Goal: Transaction & Acquisition: Purchase product/service

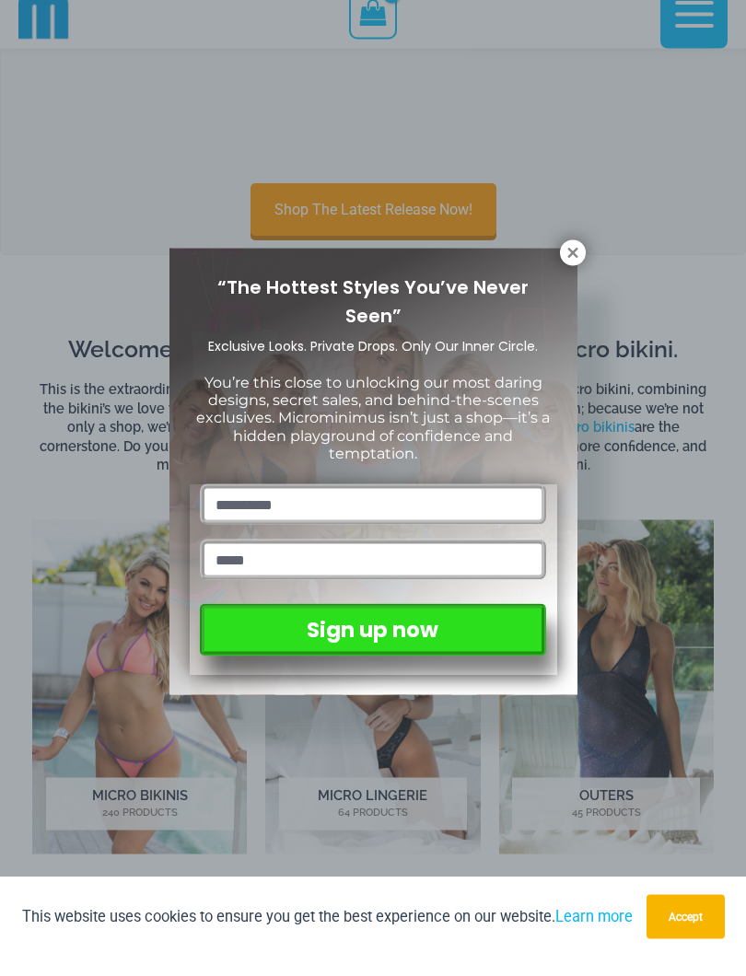
scroll to position [172, 0]
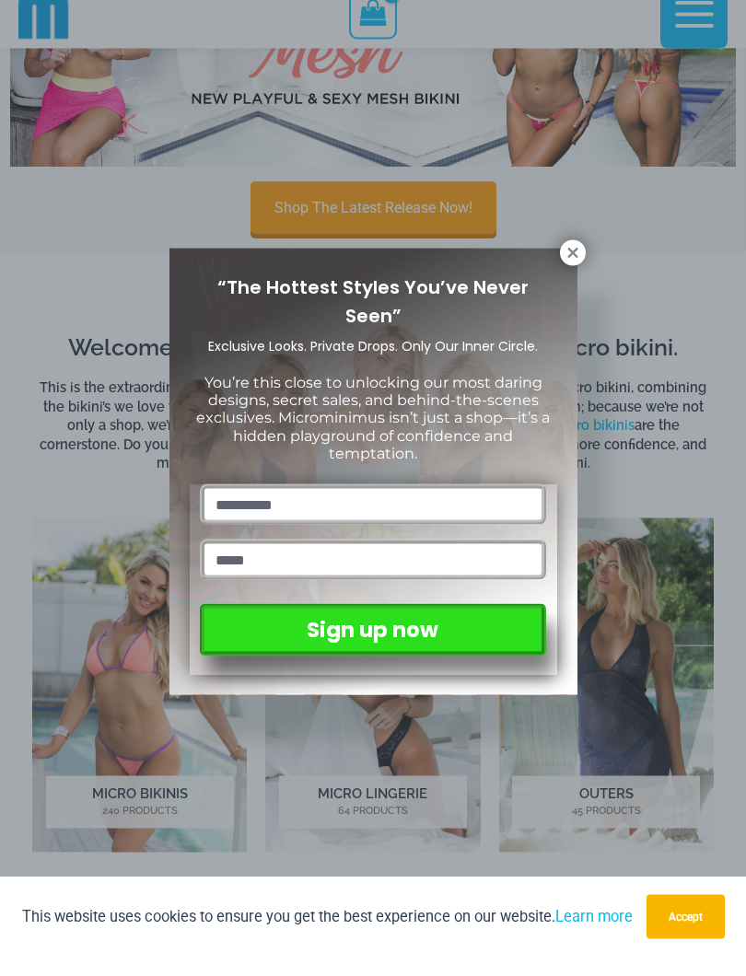
click at [564, 262] on button at bounding box center [573, 272] width 26 height 26
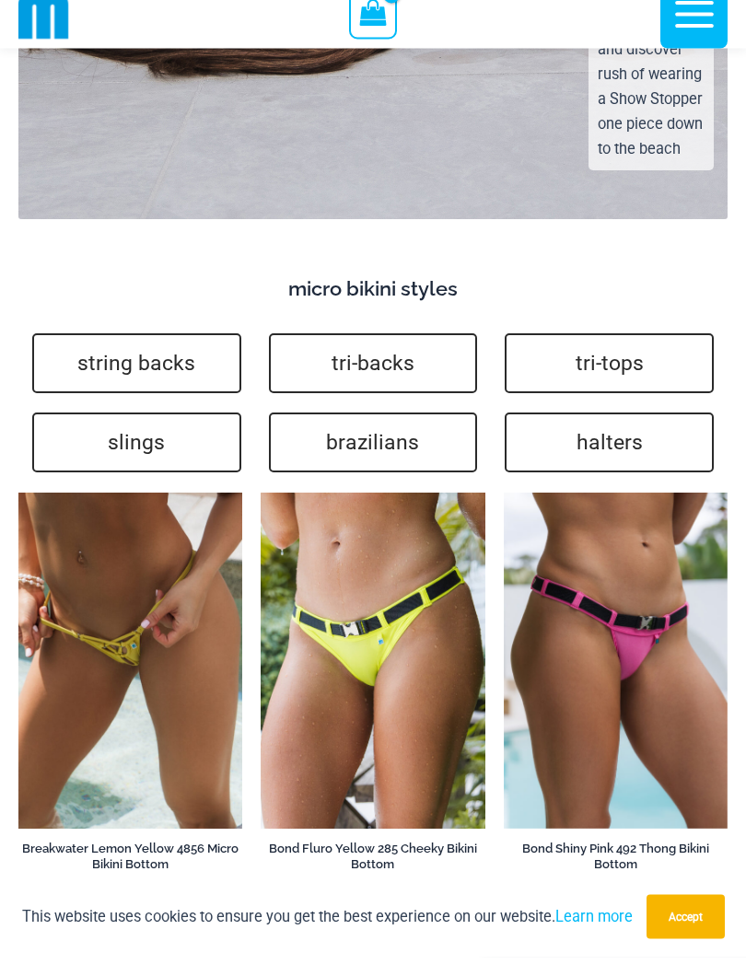
scroll to position [4853, 0]
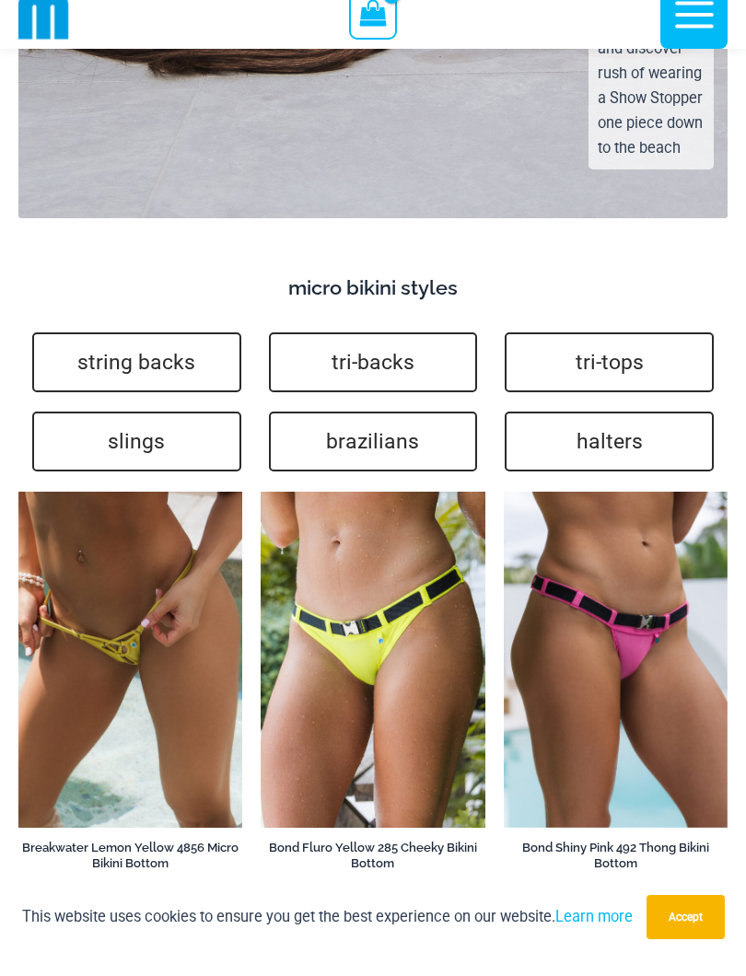
click at [430, 430] on link "brazilians" at bounding box center [373, 460] width 209 height 60
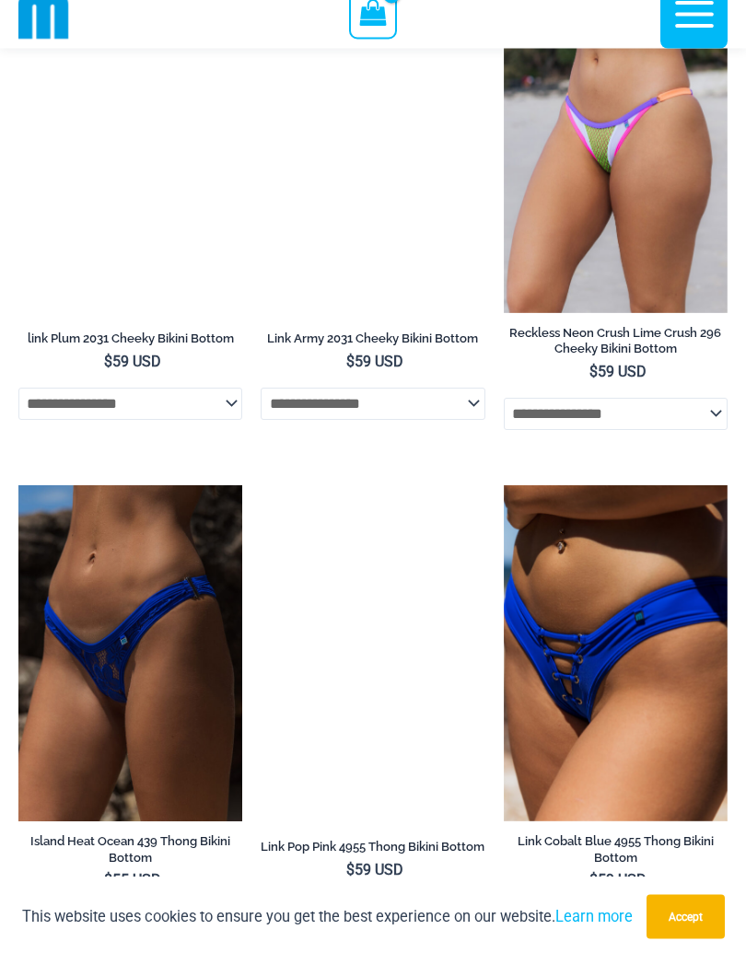
scroll to position [1207, 0]
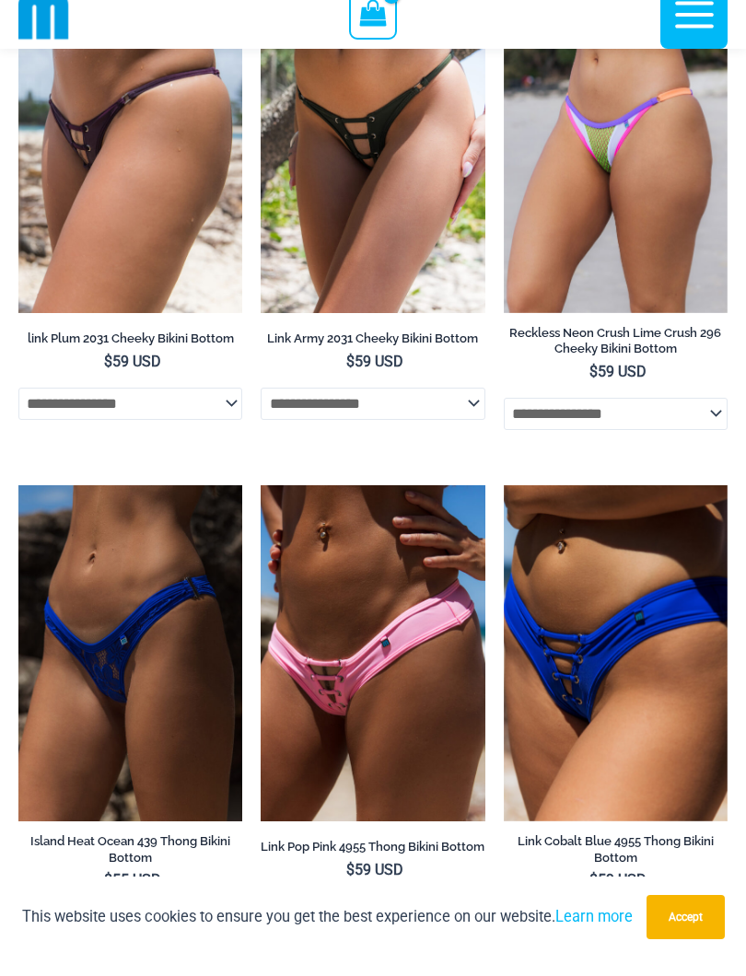
click at [504, 504] on img at bounding box center [504, 504] width 0 height 0
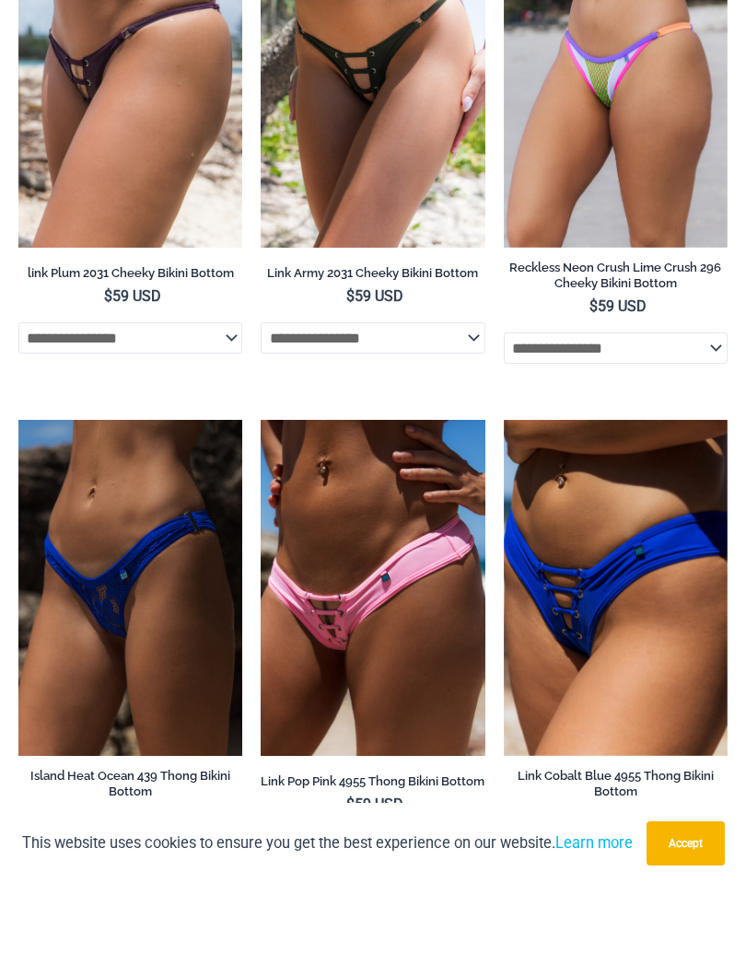
click at [261, 4] on img at bounding box center [261, 4] width 0 height 0
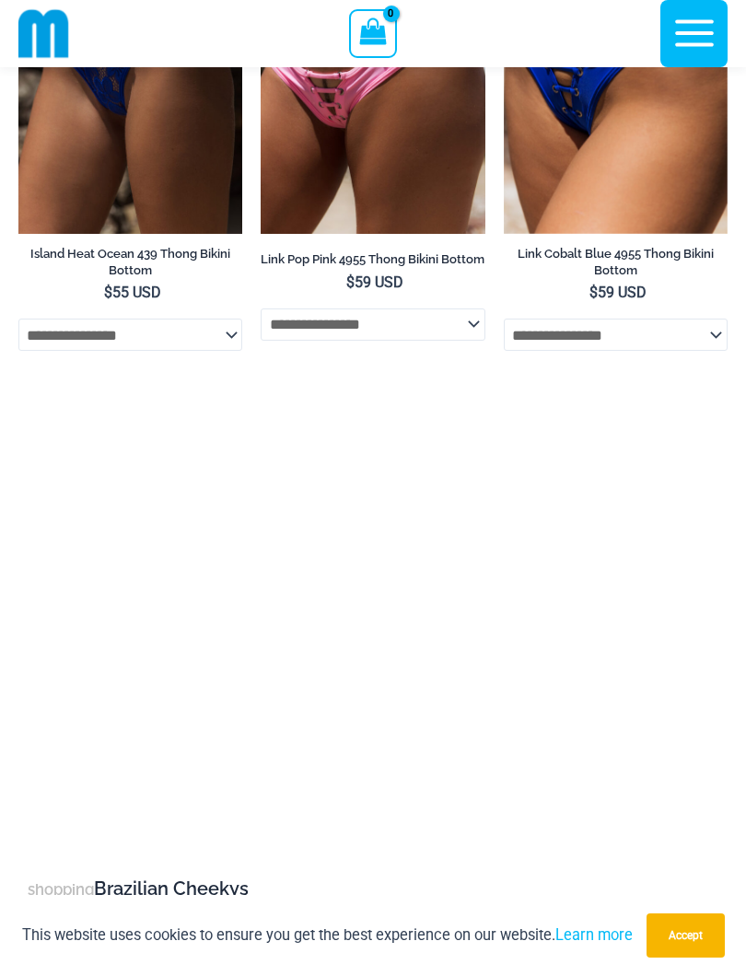
scroll to position [1812, 0]
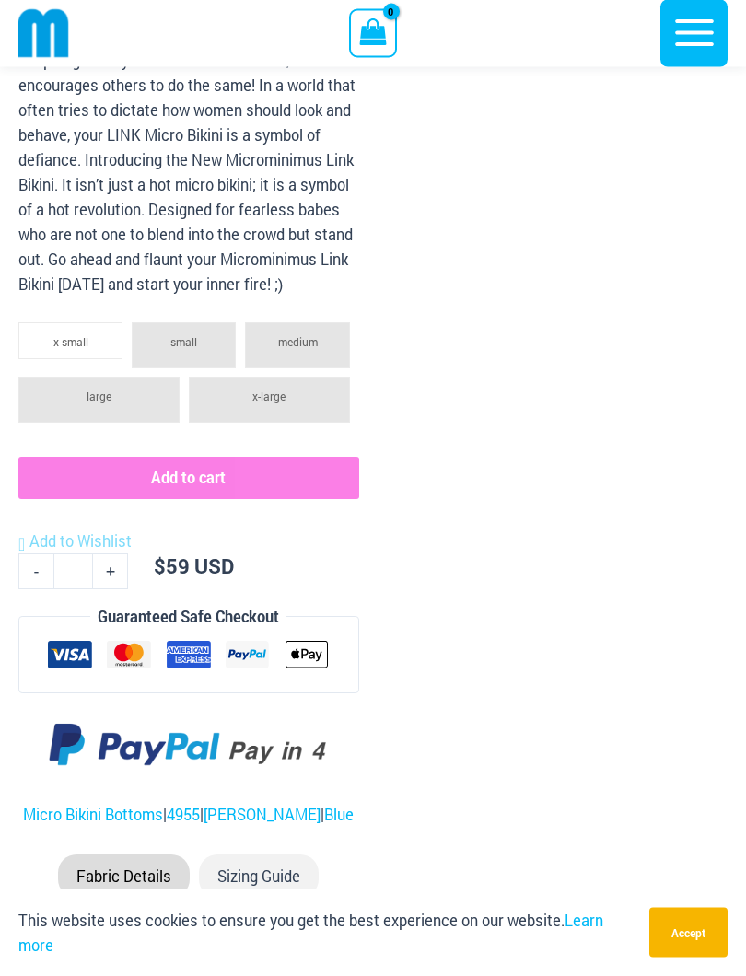
scroll to position [1375, 0]
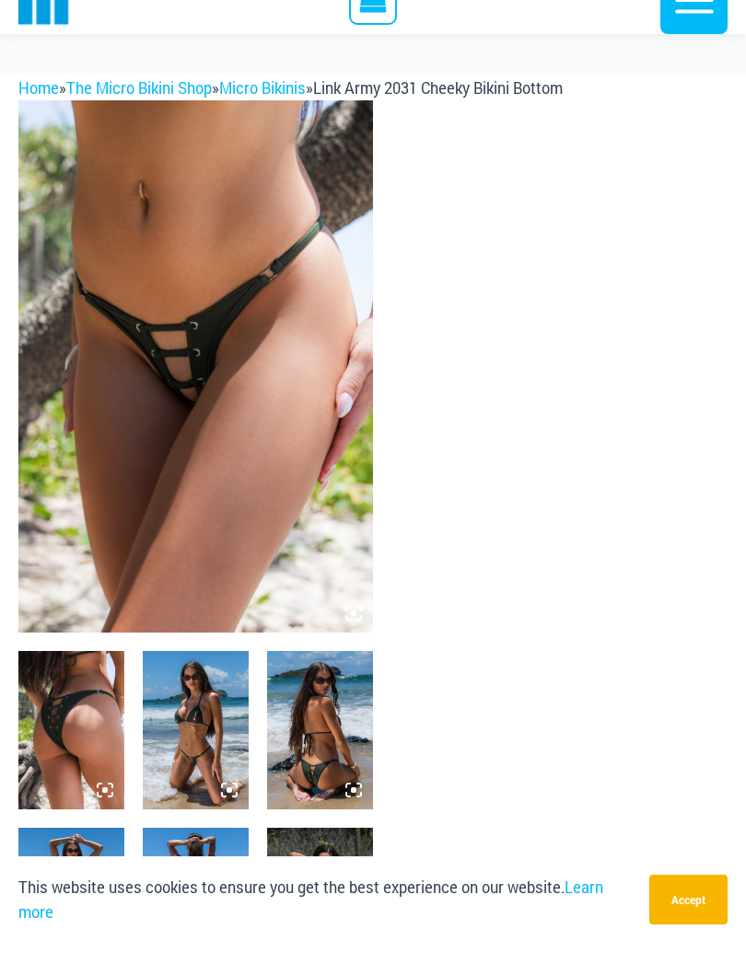
click at [181, 759] on img at bounding box center [196, 763] width 106 height 158
